Goal: Information Seeking & Learning: Learn about a topic

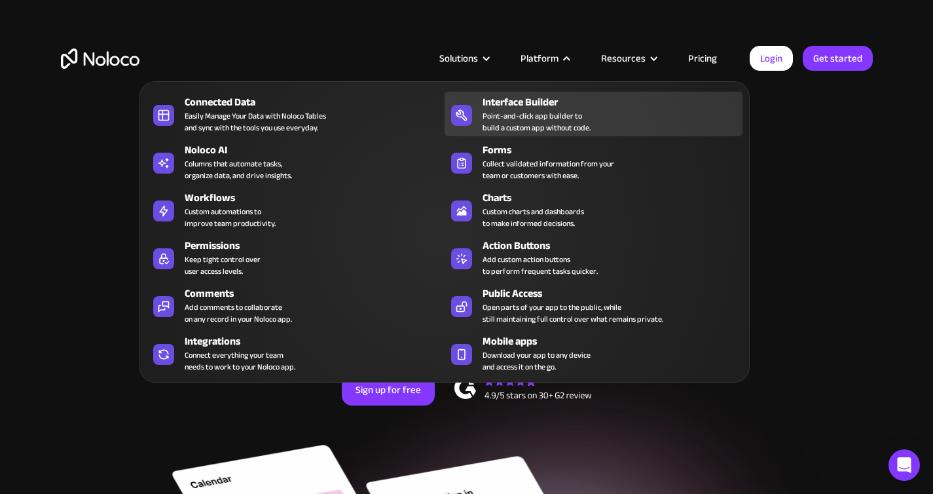
click at [562, 118] on div "Point-and-click app builder to build a custom app without code." at bounding box center [537, 122] width 108 height 24
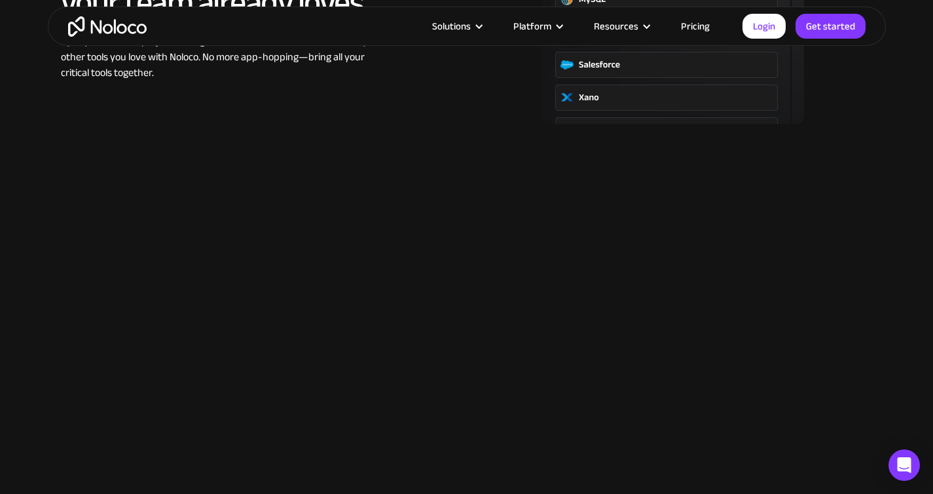
scroll to position [1920, 0]
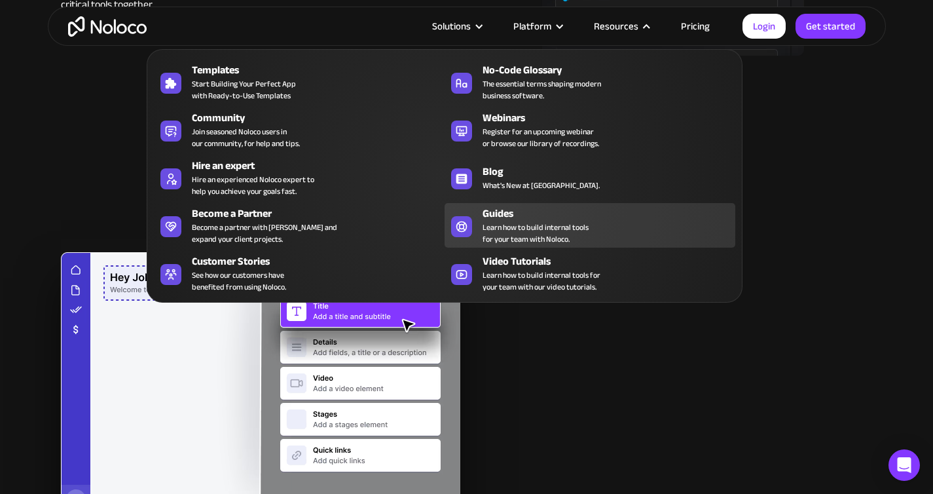
click at [511, 232] on span "Learn how to build internal tools for your team with Noloco." at bounding box center [536, 233] width 106 height 24
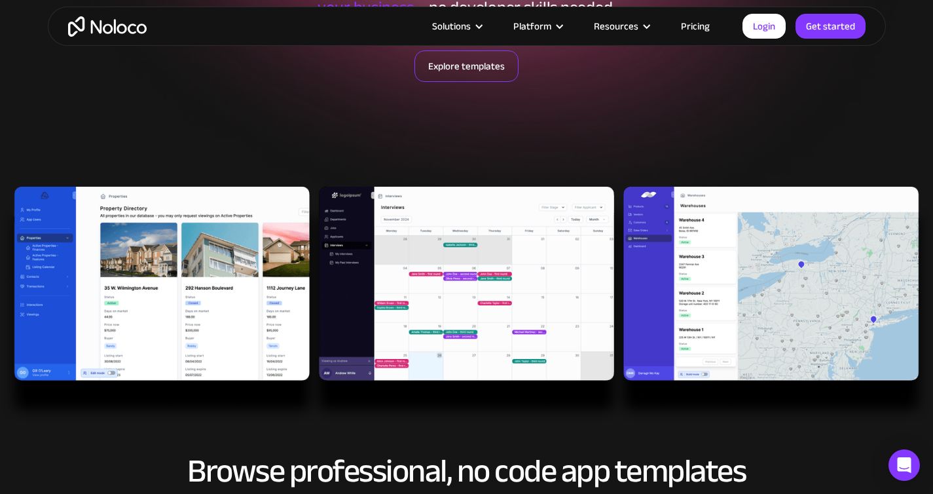
click at [499, 75] on link "Explore templates" at bounding box center [467, 65] width 104 height 31
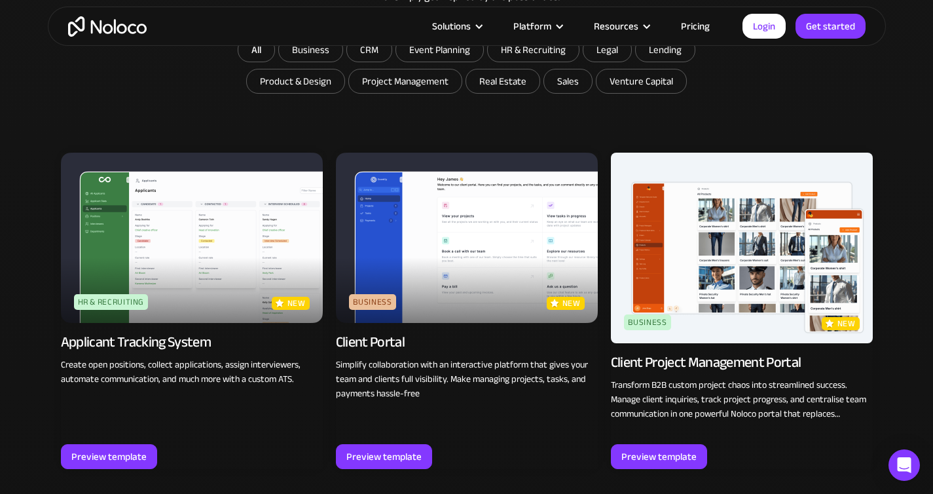
scroll to position [831, 0]
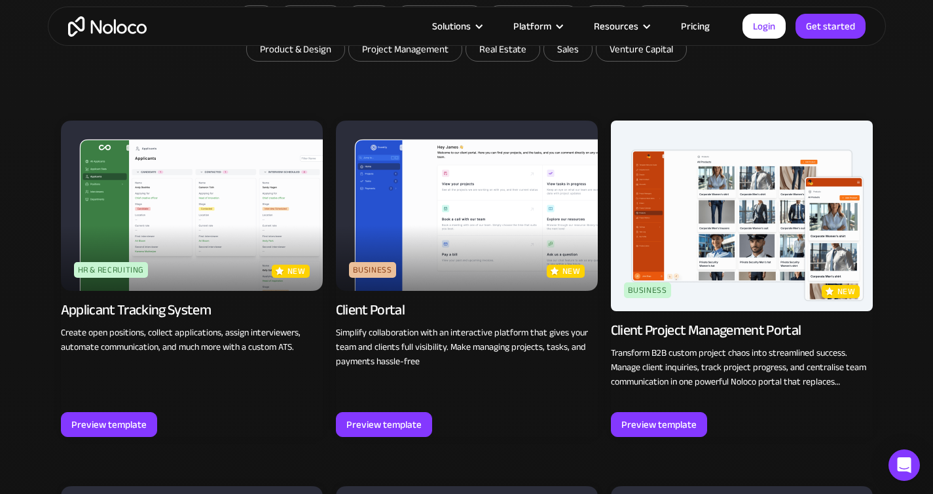
click at [751, 221] on img at bounding box center [742, 216] width 262 height 191
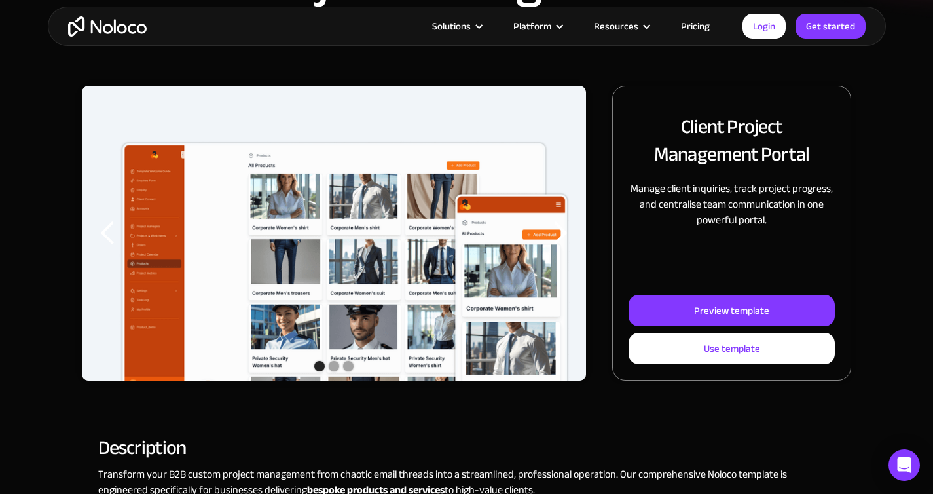
scroll to position [153, 0]
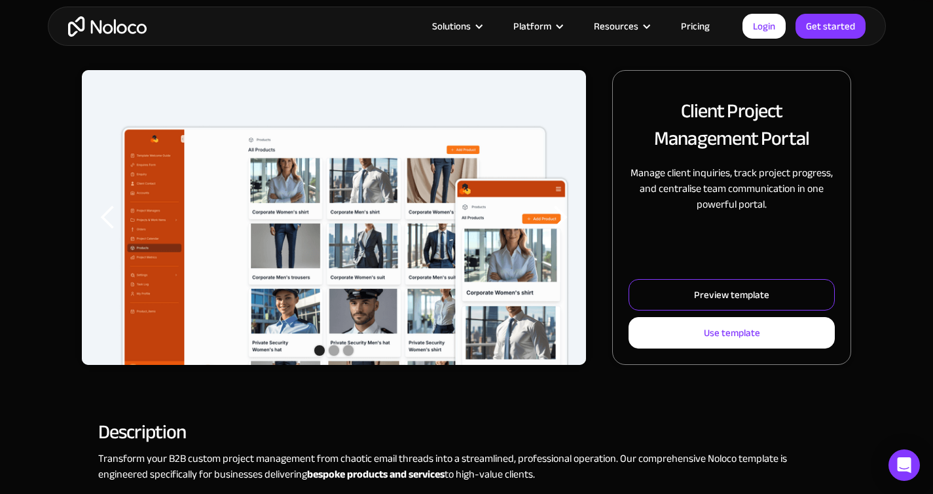
click at [732, 296] on div "Preview template" at bounding box center [731, 294] width 75 height 17
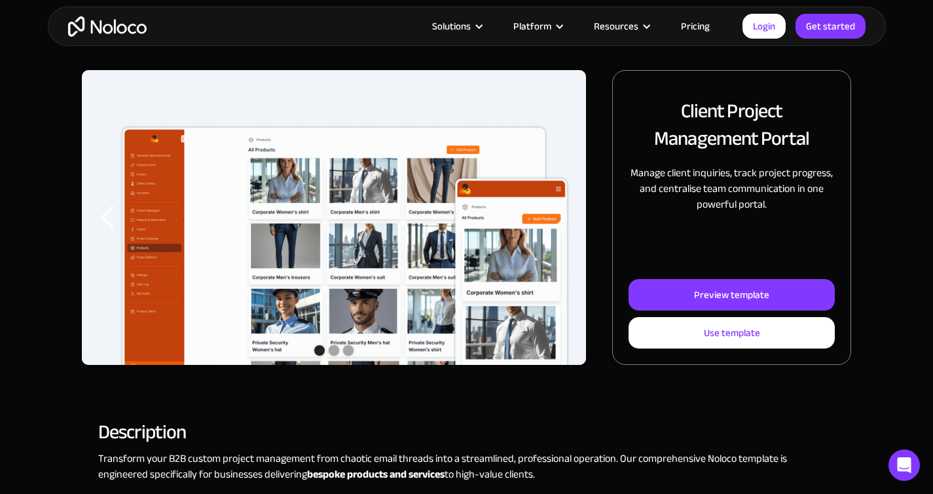
click at [563, 221] on div "next slide" at bounding box center [560, 217] width 26 height 26
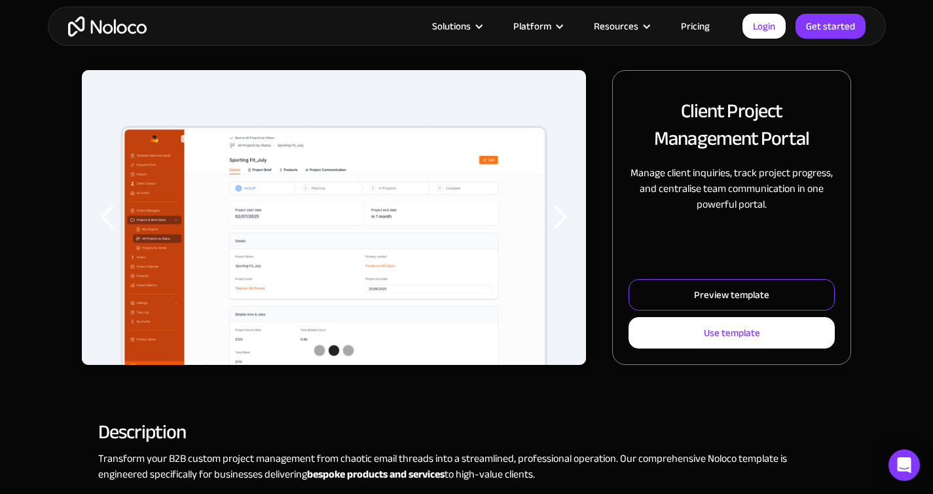
click at [772, 296] on link "Preview template" at bounding box center [732, 294] width 206 height 31
